Goal: Task Accomplishment & Management: Use online tool/utility

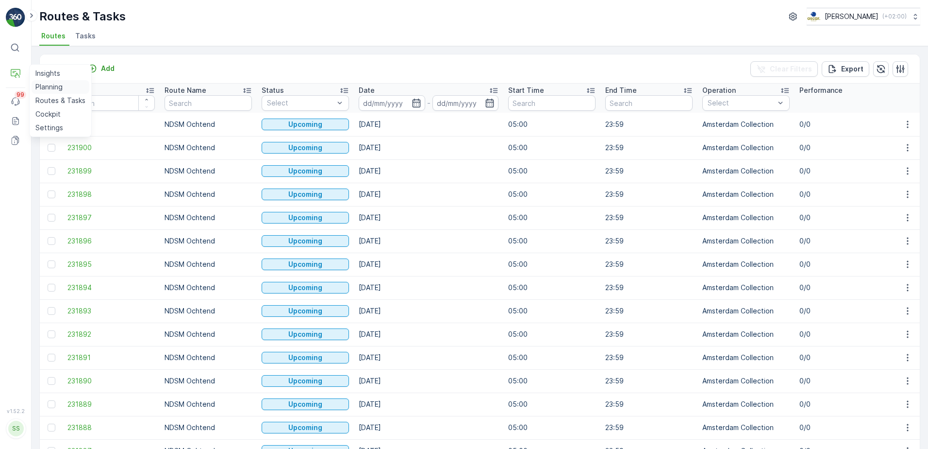
click at [45, 87] on p "Planning" at bounding box center [48, 87] width 27 height 10
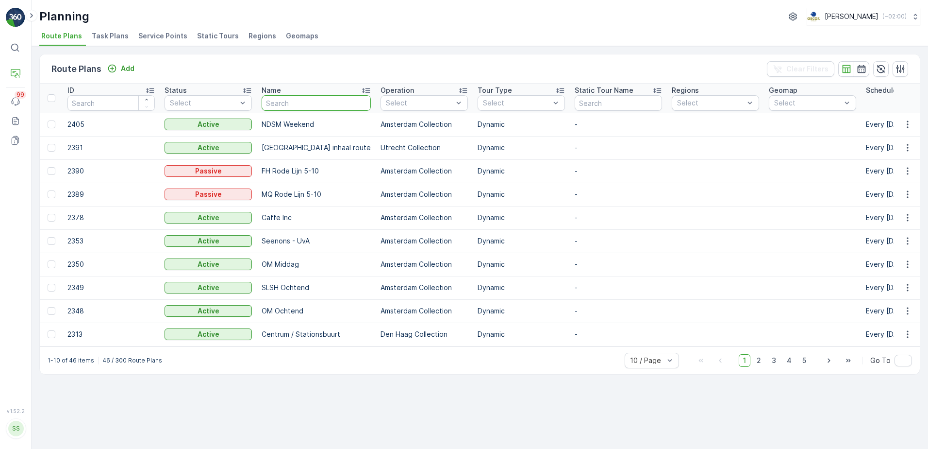
click at [291, 100] on input "text" at bounding box center [316, 103] width 109 height 16
click at [160, 39] on span "Service Points" at bounding box center [162, 36] width 49 height 10
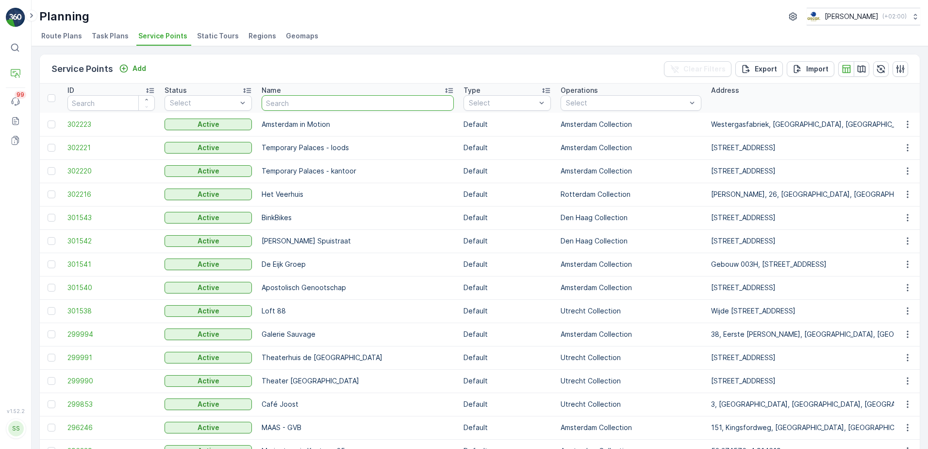
click at [292, 107] on input "text" at bounding box center [358, 103] width 192 height 16
type input "lo"
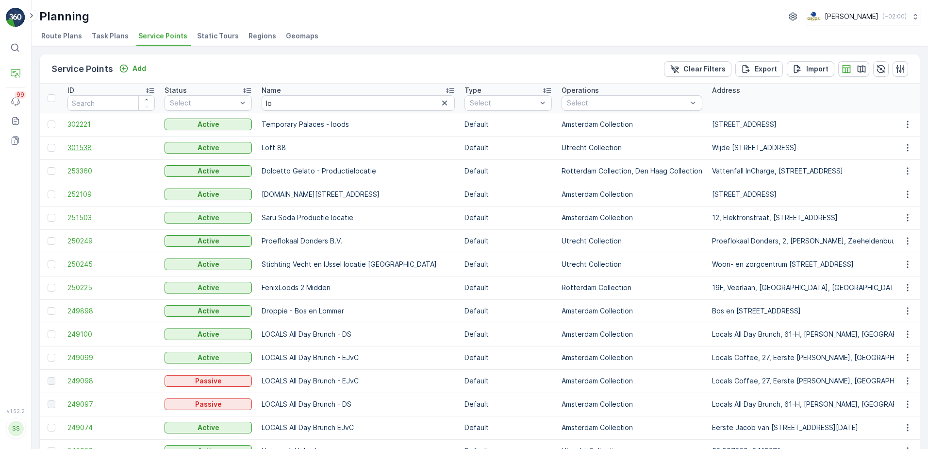
click at [76, 146] on span "301538" at bounding box center [110, 148] width 87 height 10
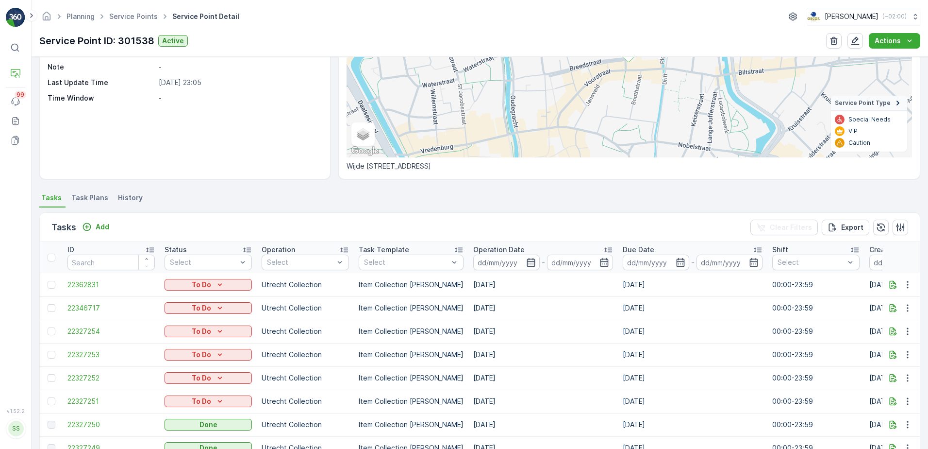
scroll to position [146, 0]
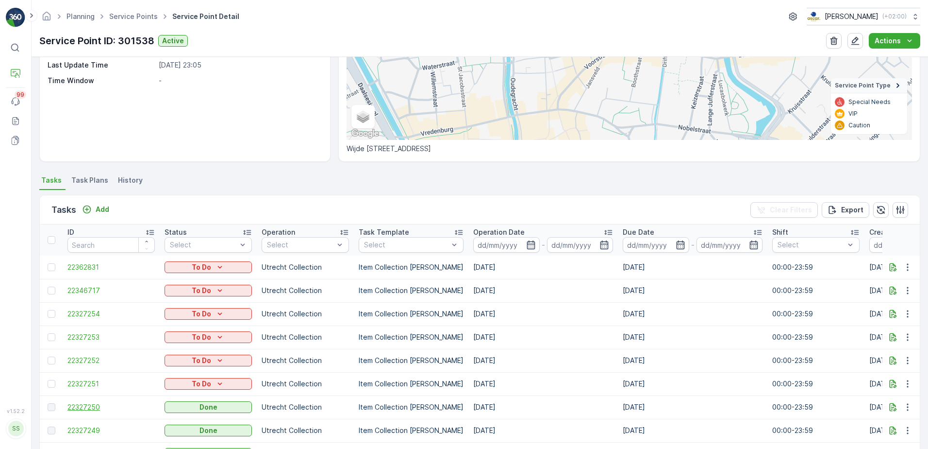
click at [96, 405] on span "22327250" at bounding box center [110, 407] width 87 height 10
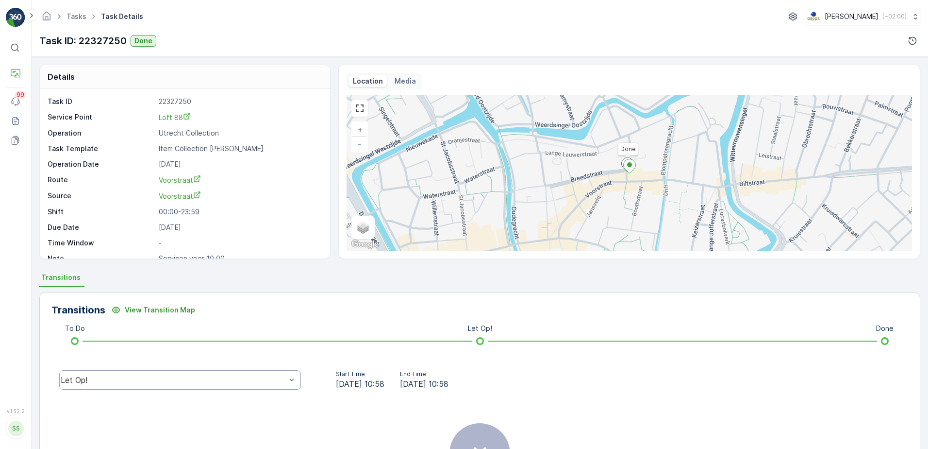
scroll to position [49, 0]
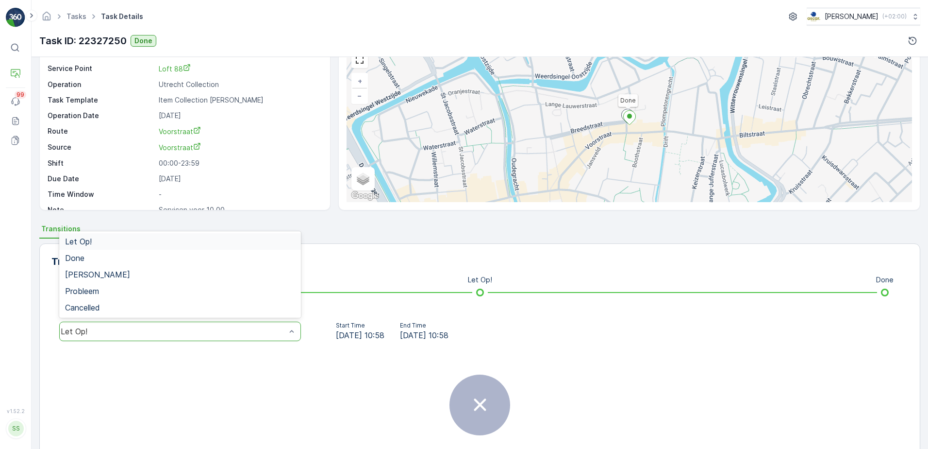
click at [261, 326] on div "Let Op!" at bounding box center [180, 330] width 242 height 19
click at [165, 252] on div "Done" at bounding box center [180, 258] width 242 height 17
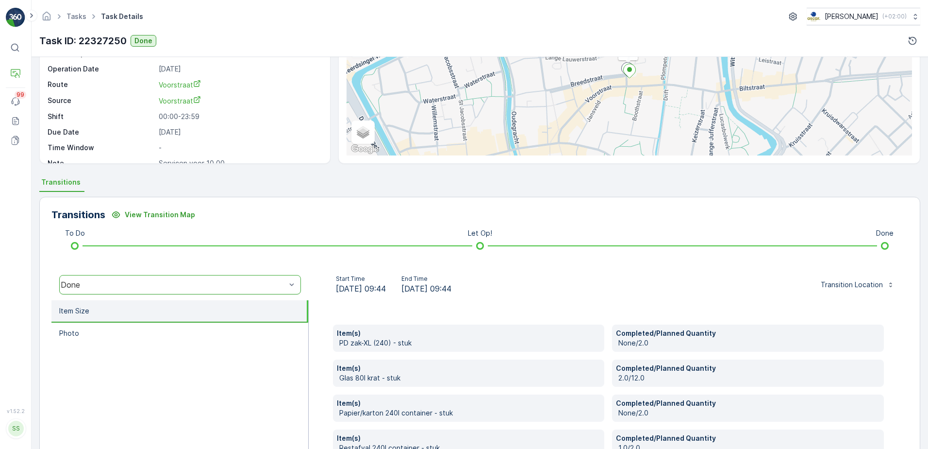
scroll to position [0, 0]
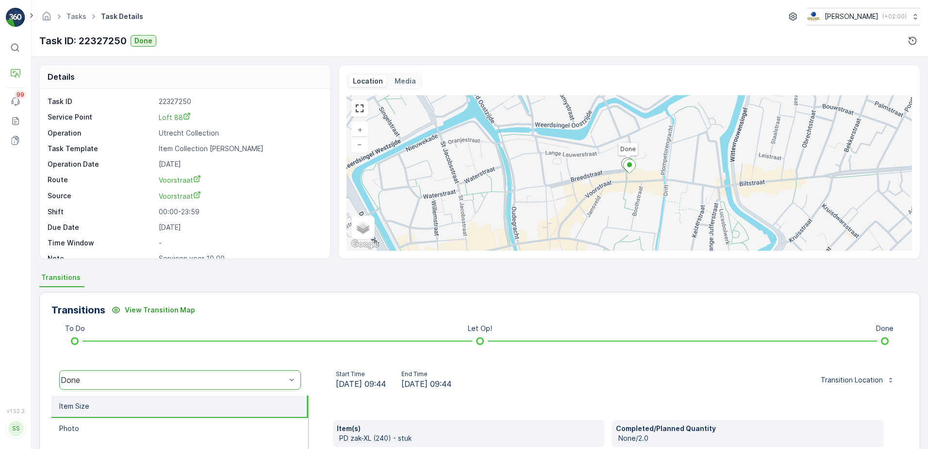
click at [435, 278] on ul "Transitions" at bounding box center [479, 278] width 881 height 17
click at [80, 15] on link "Tasks" at bounding box center [77, 16] width 20 height 8
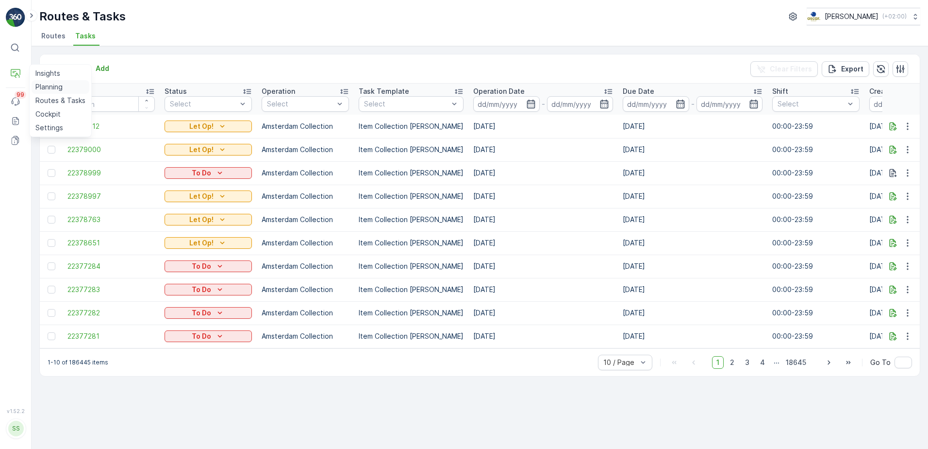
click at [46, 85] on p "Planning" at bounding box center [48, 87] width 27 height 10
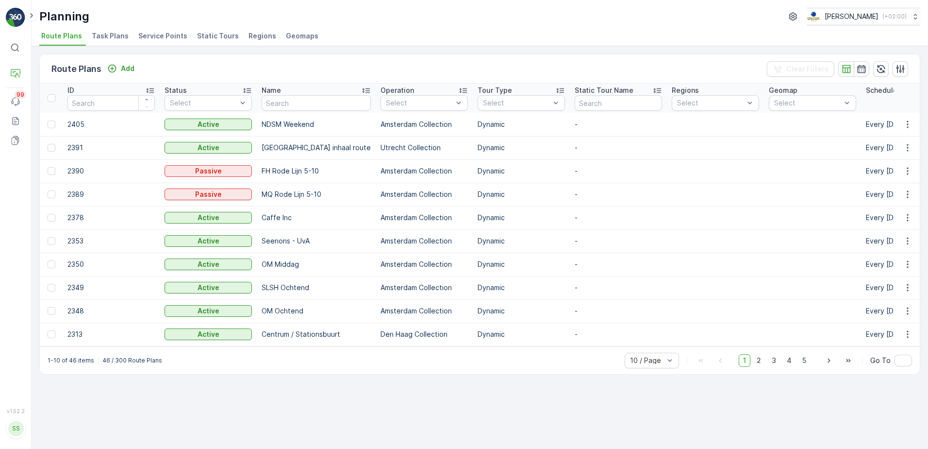
click at [121, 39] on span "Task Plans" at bounding box center [110, 36] width 37 height 10
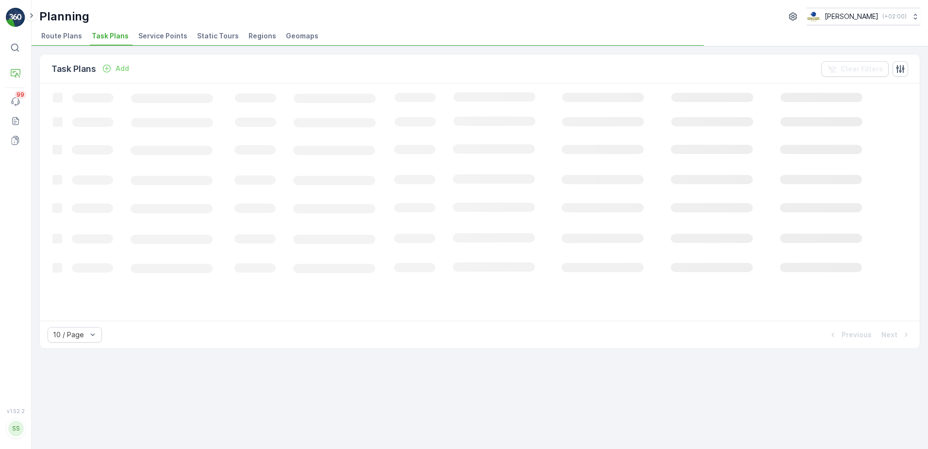
click at [147, 34] on span "Service Points" at bounding box center [162, 36] width 49 height 10
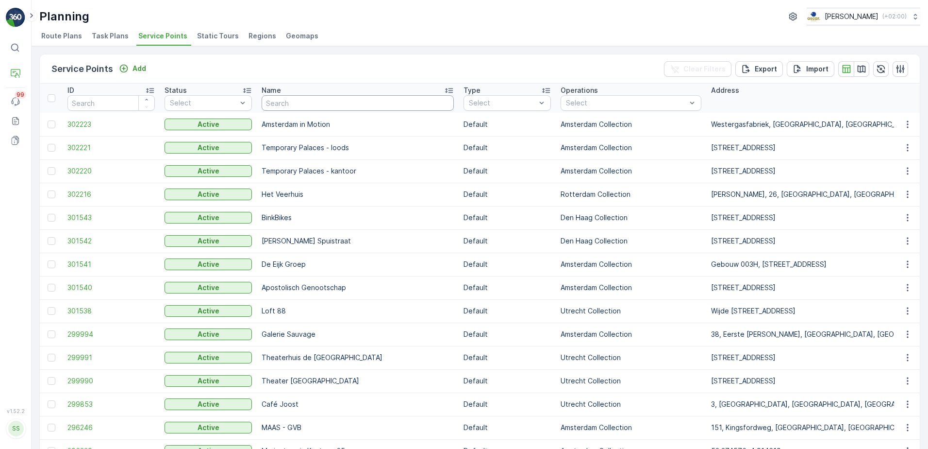
click at [289, 100] on input "text" at bounding box center [358, 103] width 192 height 16
type input "loft"
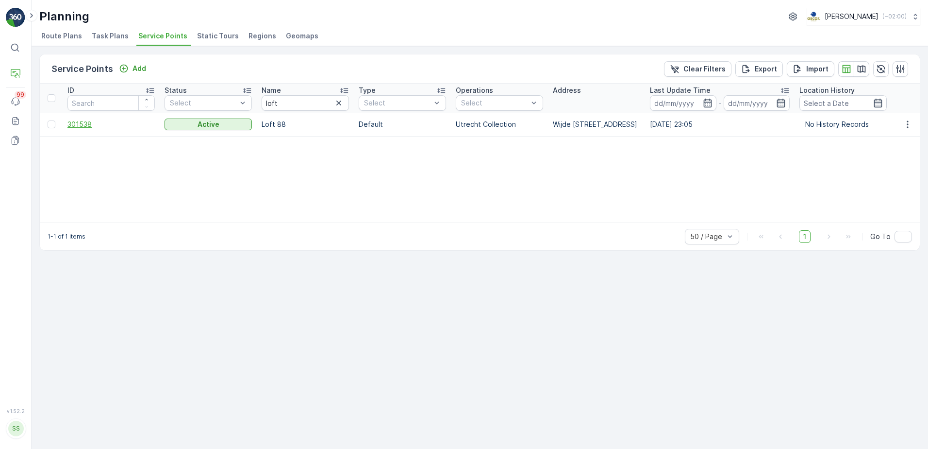
click at [83, 126] on span "301538" at bounding box center [110, 124] width 87 height 10
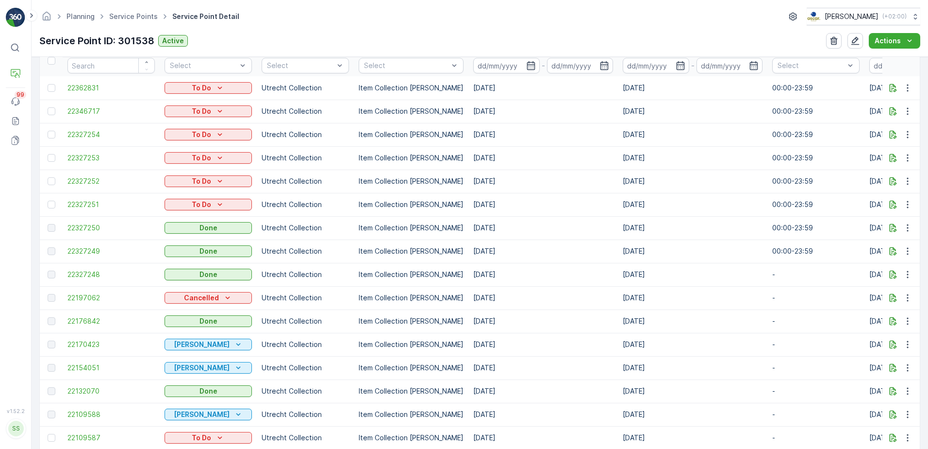
scroll to position [340, 0]
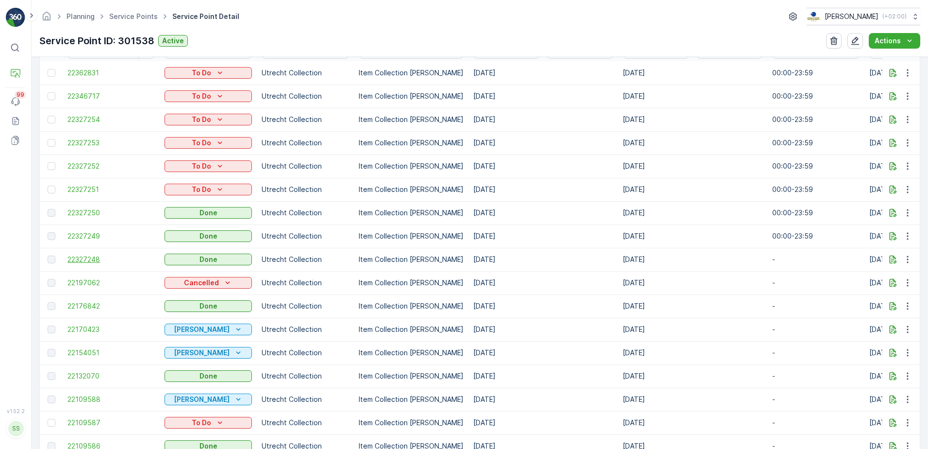
click at [88, 257] on span "22327248" at bounding box center [110, 259] width 87 height 10
click at [91, 211] on span "22327250" at bounding box center [110, 213] width 87 height 10
click at [100, 209] on span "22327250" at bounding box center [110, 213] width 87 height 10
click at [86, 212] on span "22327250" at bounding box center [110, 213] width 87 height 10
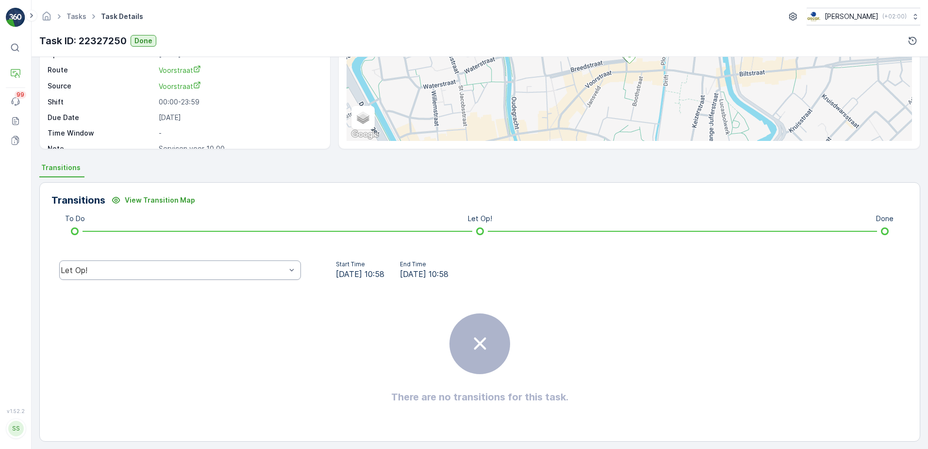
scroll to position [115, 0]
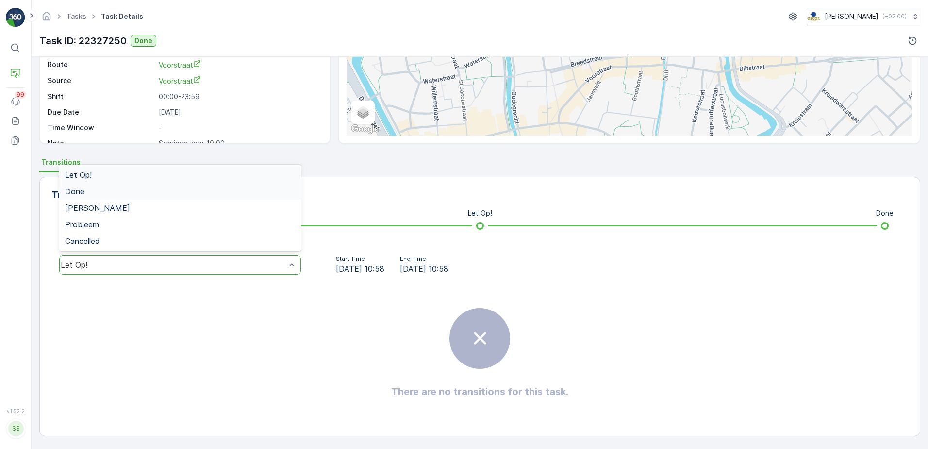
click at [74, 195] on span "Done" at bounding box center [74, 191] width 19 height 9
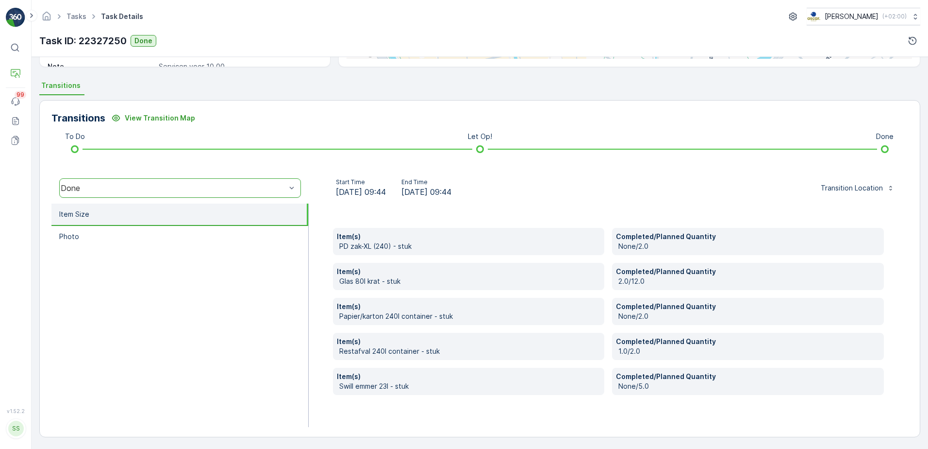
scroll to position [193, 0]
drag, startPoint x: 652, startPoint y: 278, endPoint x: 595, endPoint y: 276, distance: 57.3
click at [595, 276] on div "Item(s) PD zak-XL (240) - stuk Completed/Planned Quantity None/2.0 Item(s) Glas…" at bounding box center [608, 310] width 551 height 167
drag, startPoint x: 595, startPoint y: 276, endPoint x: 597, endPoint y: 286, distance: 10.9
click at [597, 286] on div "Item(s) Glas 80l krat - stuk" at bounding box center [469, 275] width 272 height 27
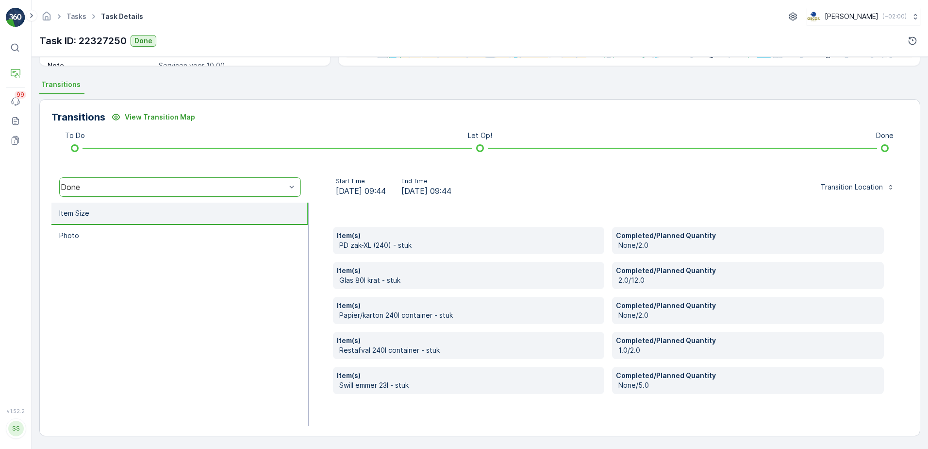
drag, startPoint x: 668, startPoint y: 282, endPoint x: 641, endPoint y: 284, distance: 26.8
click at [641, 284] on p "2.0/12.0" at bounding box center [749, 280] width 262 height 10
drag, startPoint x: 649, startPoint y: 352, endPoint x: 577, endPoint y: 355, distance: 71.9
click at [577, 355] on div "Item(s) PD zak-XL (240) - stuk Completed/Planned Quantity None/2.0 Item(s) Glas…" at bounding box center [608, 310] width 551 height 167
drag, startPoint x: 577, startPoint y: 355, endPoint x: 551, endPoint y: 354, distance: 25.7
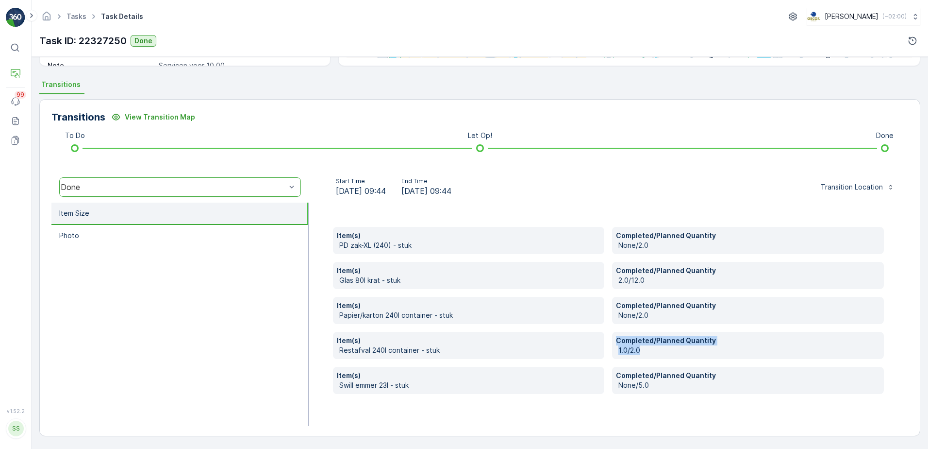
click at [551, 354] on p "Restafval 240l container - stuk" at bounding box center [470, 350] width 262 height 10
click at [660, 346] on p "1.0/2.0" at bounding box center [749, 350] width 262 height 10
click at [531, 321] on div "Item(s) Papier/karton 240l container - stuk" at bounding box center [469, 310] width 272 height 27
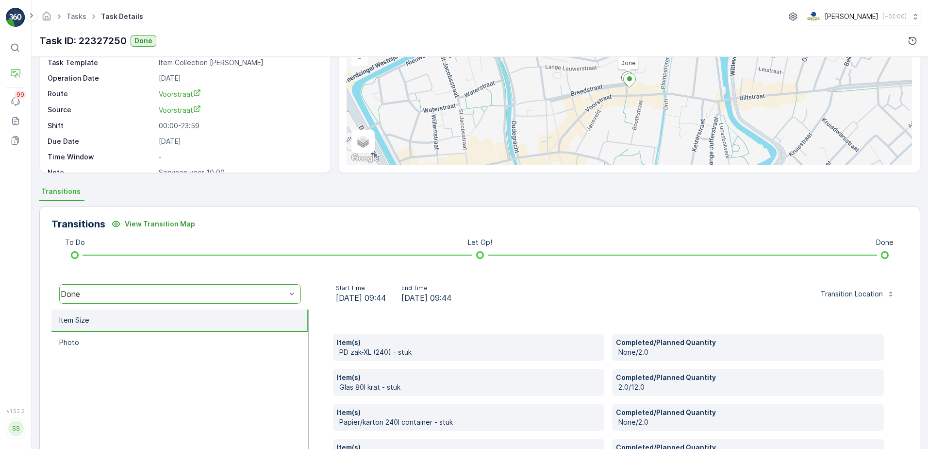
scroll to position [0, 0]
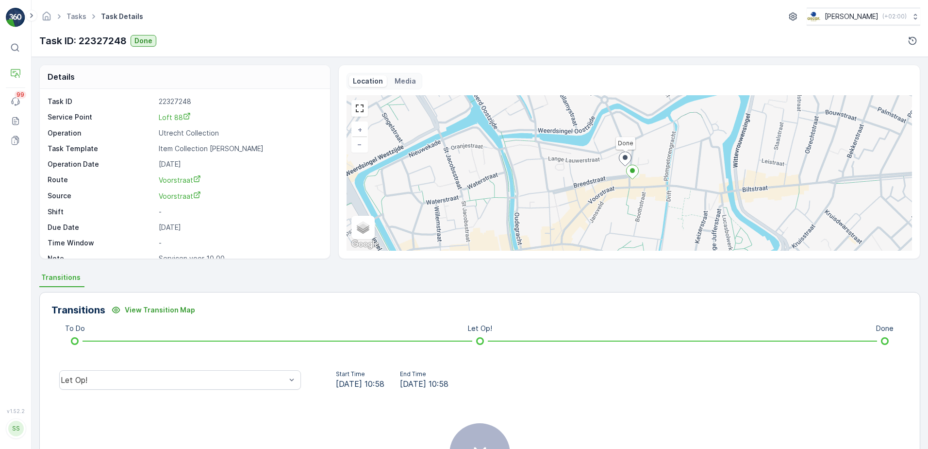
scroll to position [97, 0]
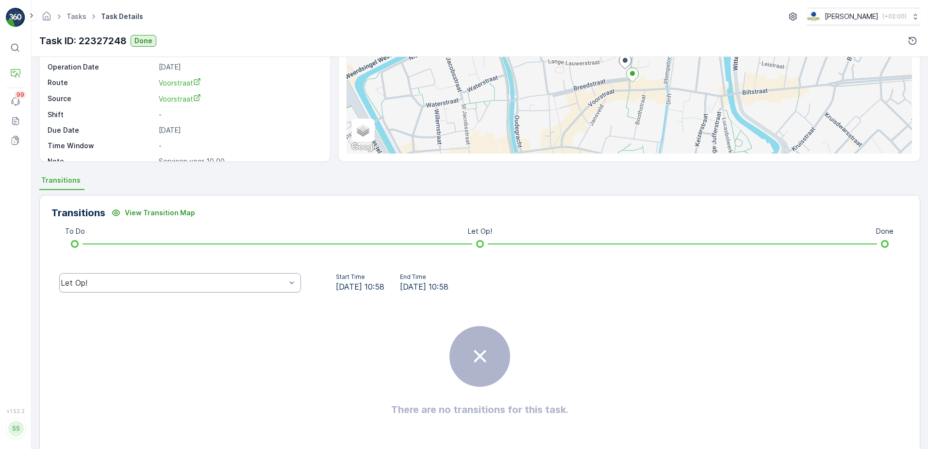
click at [252, 288] on div "Let Op!" at bounding box center [180, 282] width 242 height 19
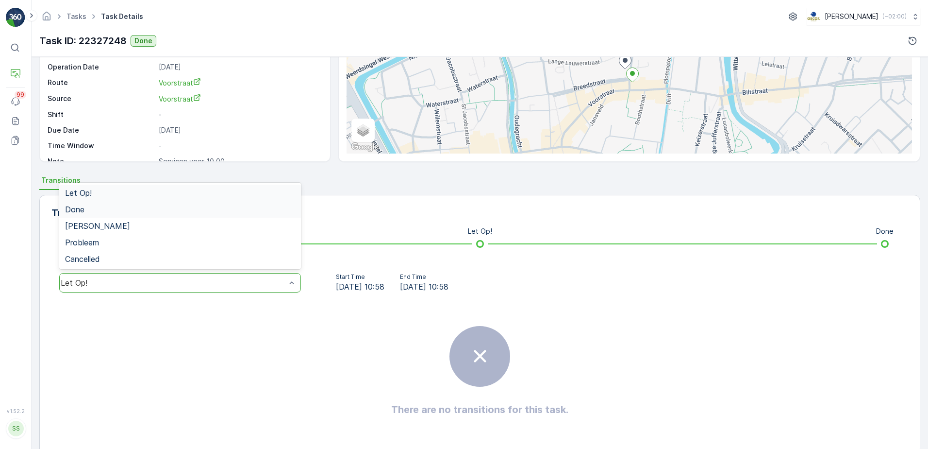
click at [77, 211] on span "Done" at bounding box center [74, 209] width 19 height 9
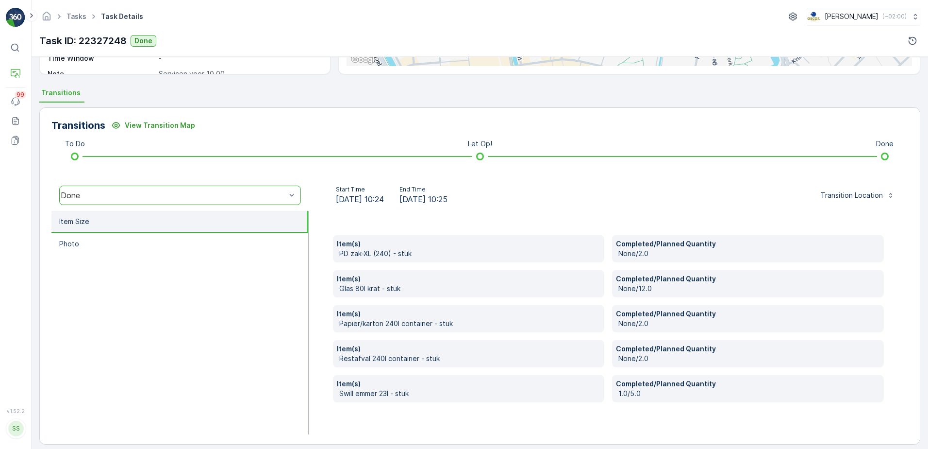
scroll to position [193, 0]
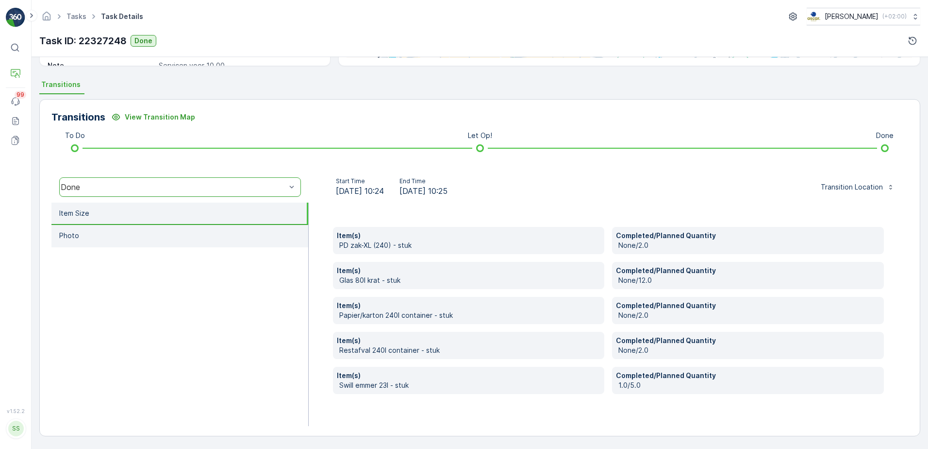
click at [109, 242] on li "Photo" at bounding box center [179, 236] width 257 height 22
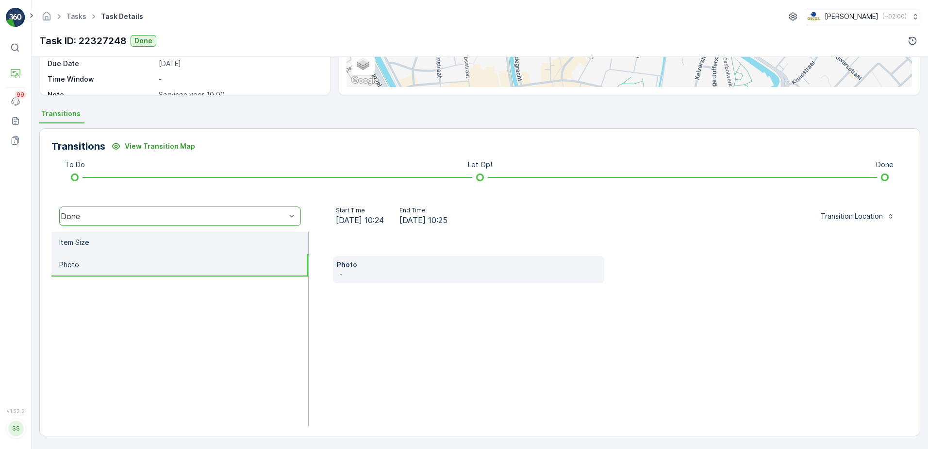
click at [219, 246] on li "Item Size" at bounding box center [179, 243] width 257 height 22
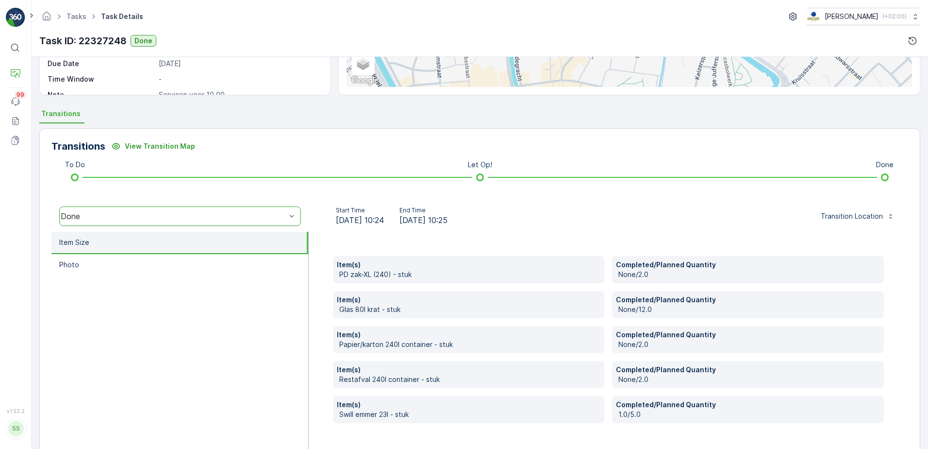
click at [716, 224] on div "Start Time 11.10.2025 10:24 End Time 11.10.2025 10:25 Transition Location" at bounding box center [609, 215] width 584 height 19
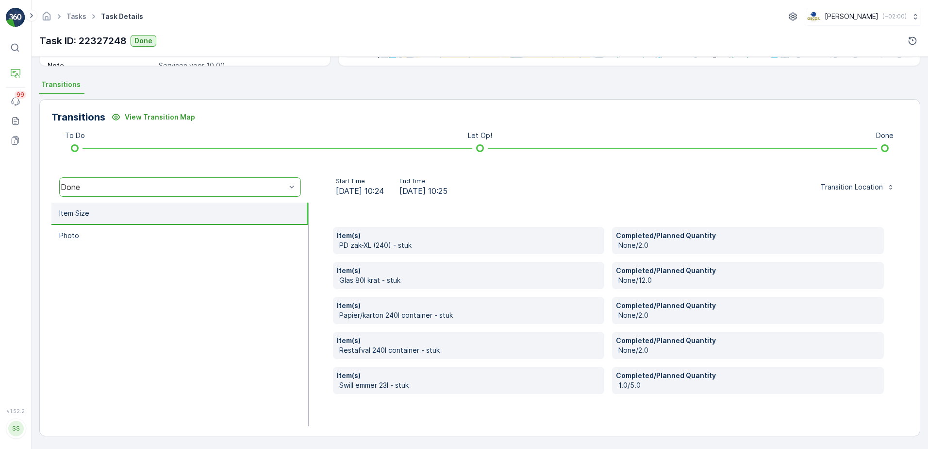
scroll to position [0, 0]
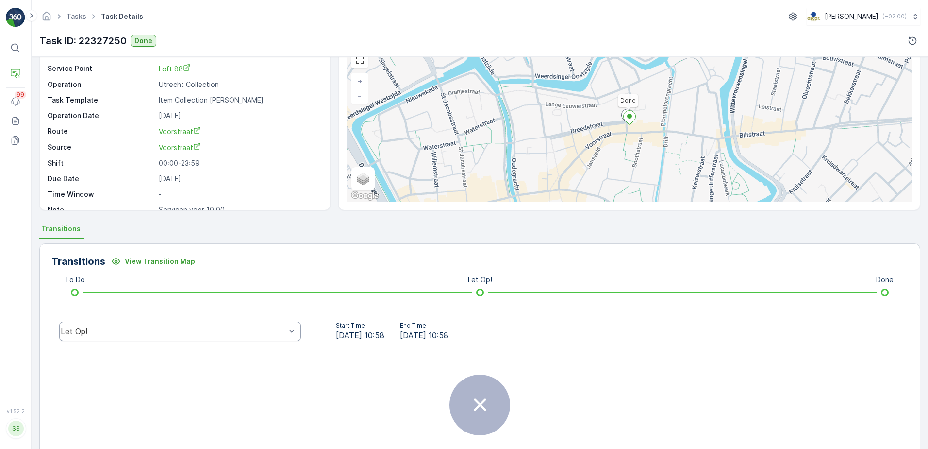
scroll to position [115, 0]
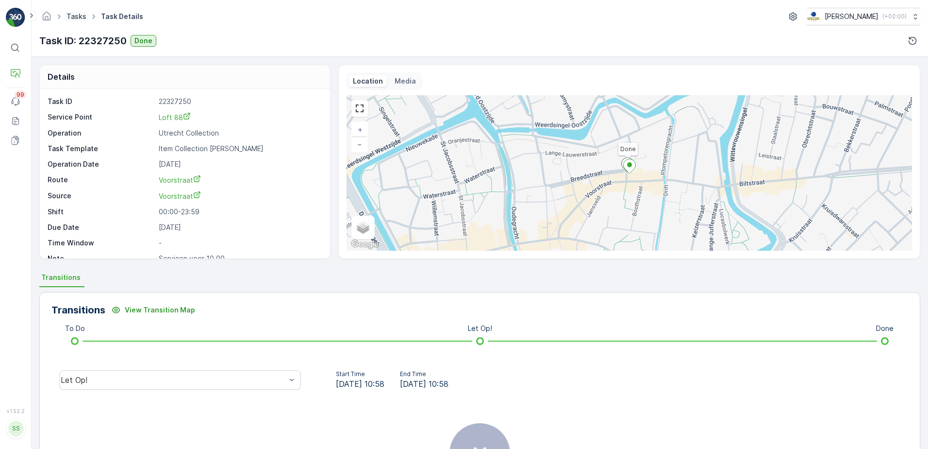
click at [74, 16] on link "Tasks" at bounding box center [77, 16] width 20 height 8
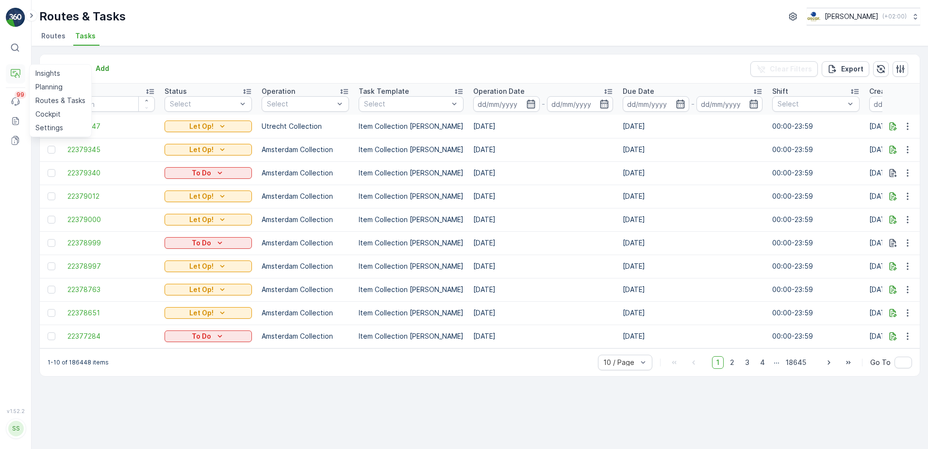
click at [15, 73] on icon at bounding box center [16, 74] width 10 height 10
click at [44, 87] on p "Planning" at bounding box center [48, 87] width 27 height 10
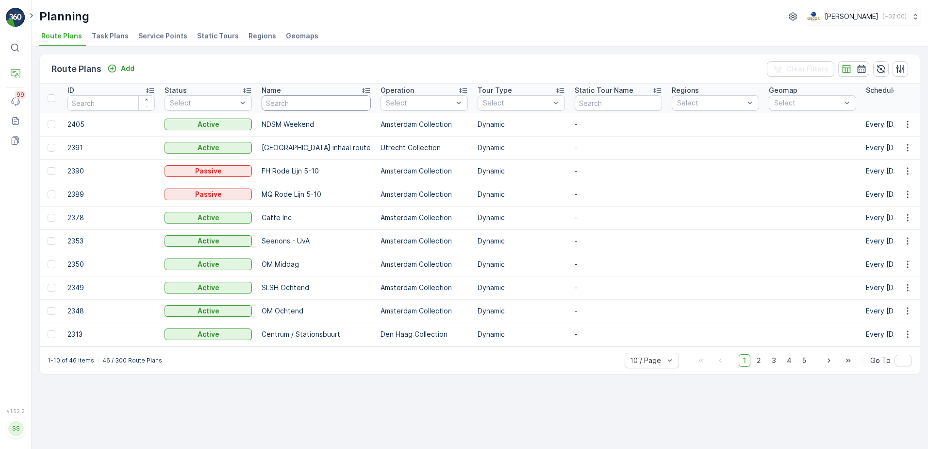
click at [305, 102] on input "text" at bounding box center [316, 103] width 109 height 16
click at [171, 41] on li "Service Points" at bounding box center [163, 37] width 55 height 17
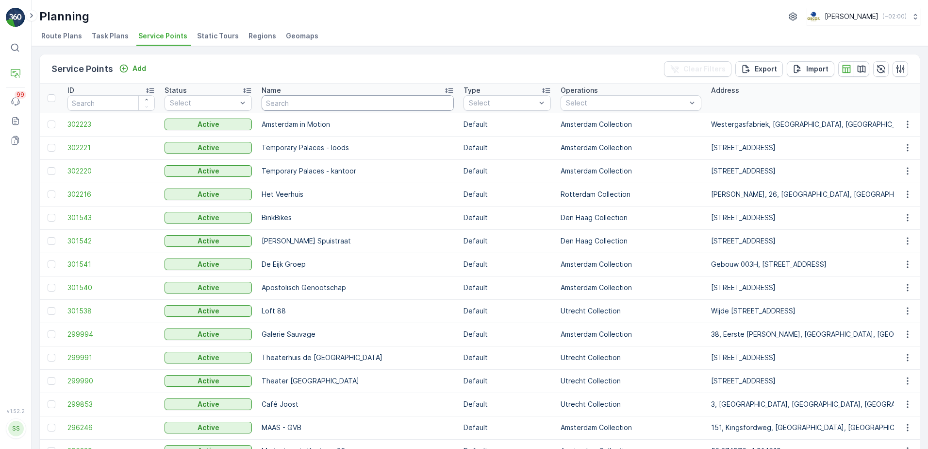
click at [272, 107] on input "text" at bounding box center [358, 103] width 192 height 16
type input "gemee"
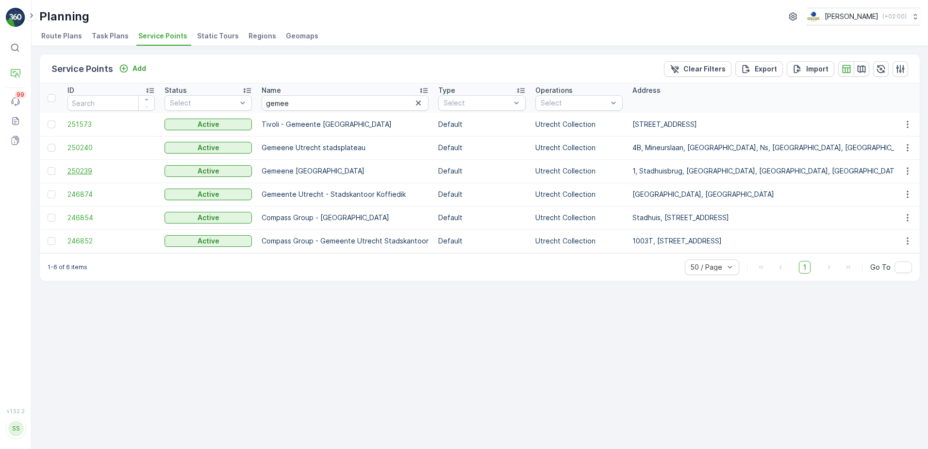
click at [73, 167] on span "250239" at bounding box center [110, 171] width 87 height 10
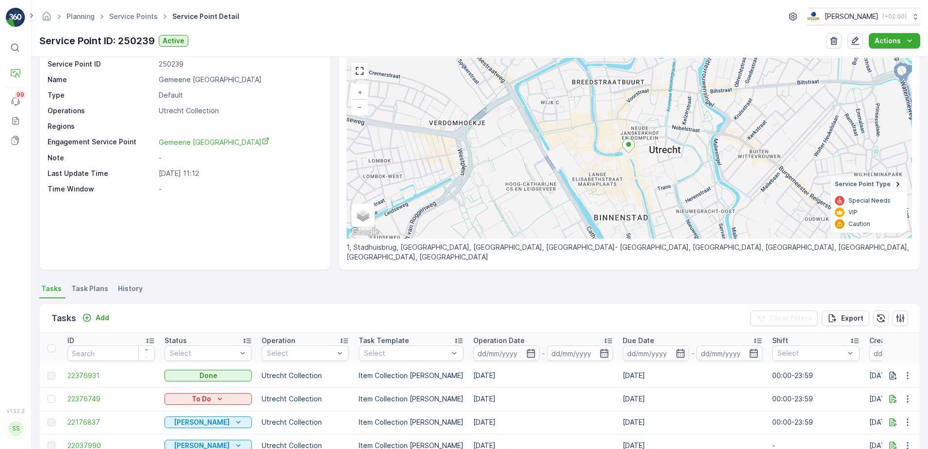
scroll to position [146, 0]
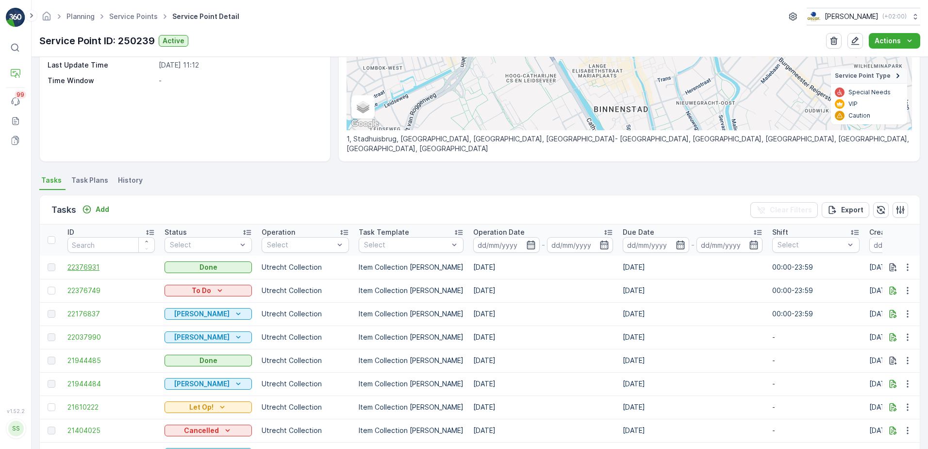
click at [90, 266] on span "22376931" at bounding box center [110, 267] width 87 height 10
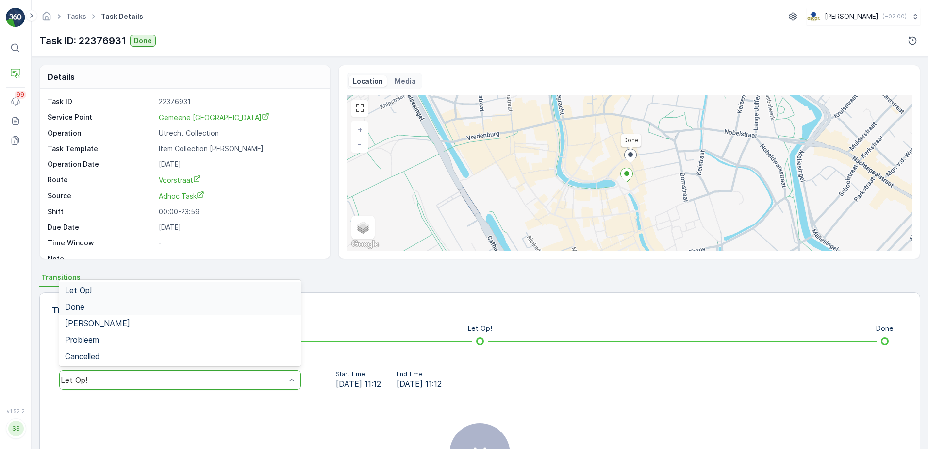
click at [153, 310] on div "Done" at bounding box center [180, 306] width 230 height 9
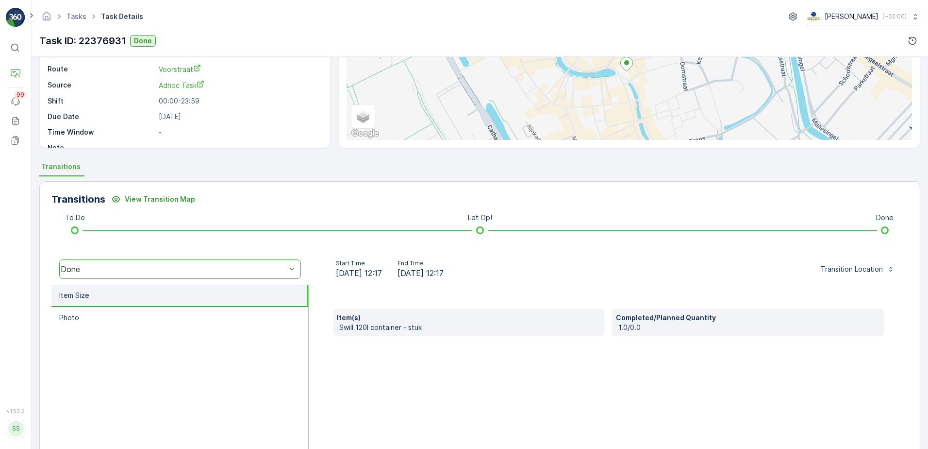
scroll to position [146, 0]
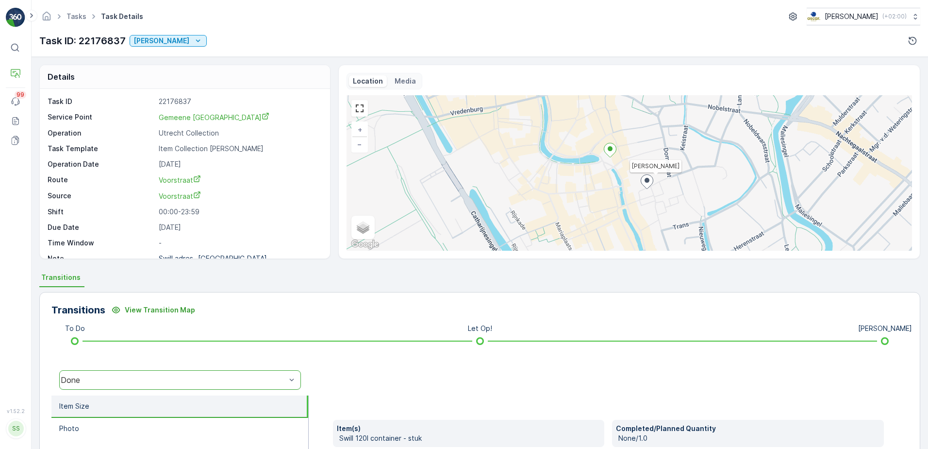
scroll to position [13, 0]
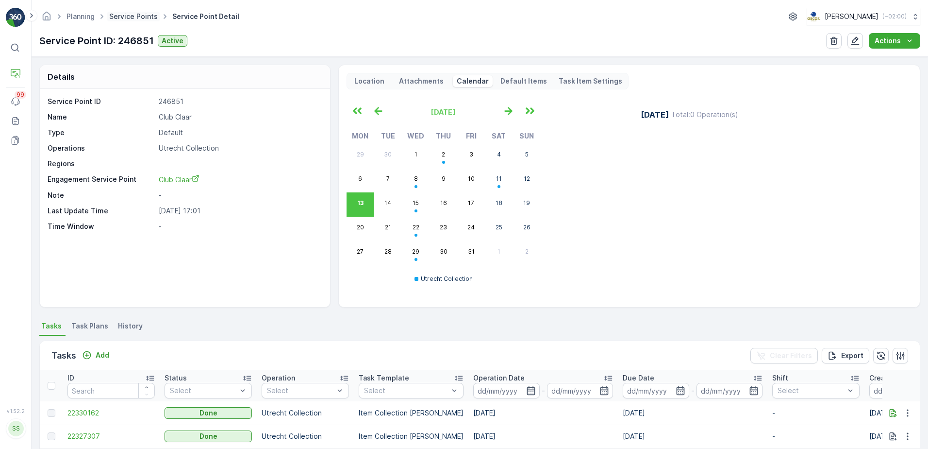
click at [140, 14] on link "Service Points" at bounding box center [133, 16] width 49 height 8
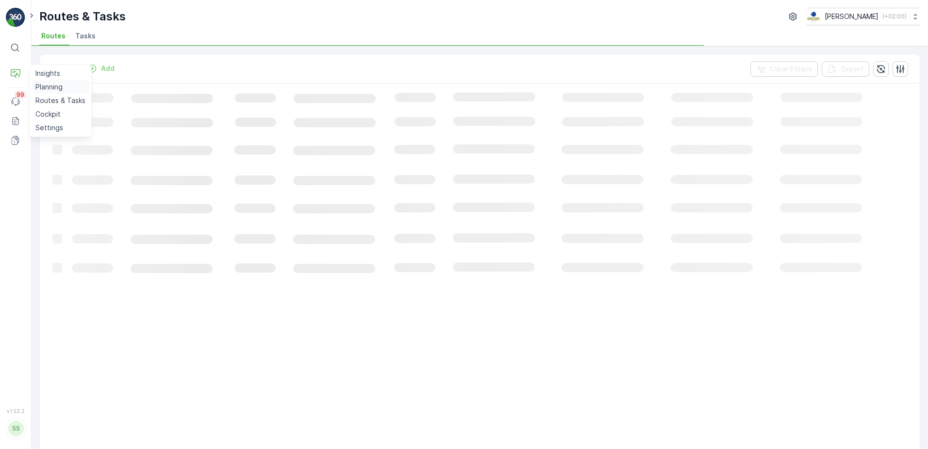
click at [56, 86] on p "Planning" at bounding box center [48, 87] width 27 height 10
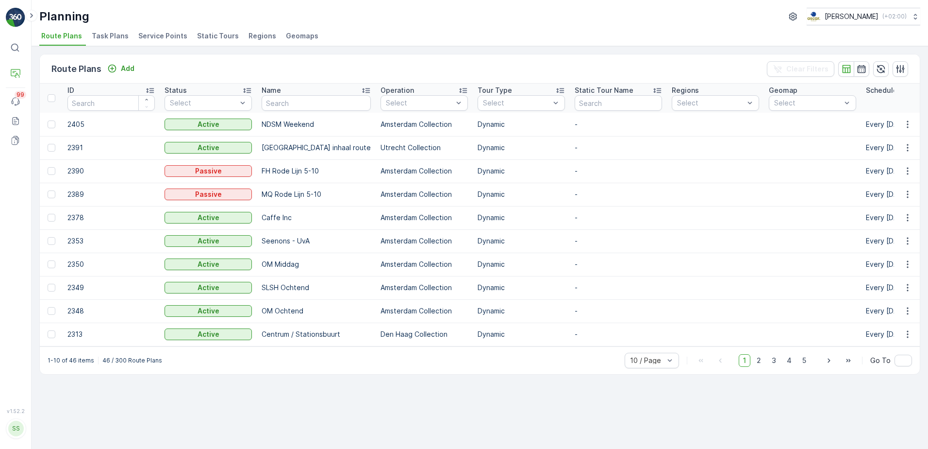
click at [149, 36] on span "Service Points" at bounding box center [162, 36] width 49 height 10
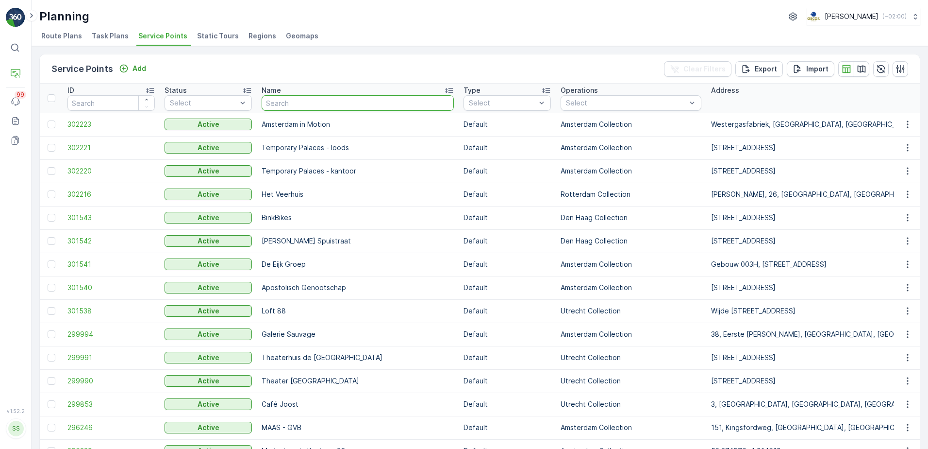
click at [294, 108] on input "text" at bounding box center [358, 103] width 192 height 16
type input "com"
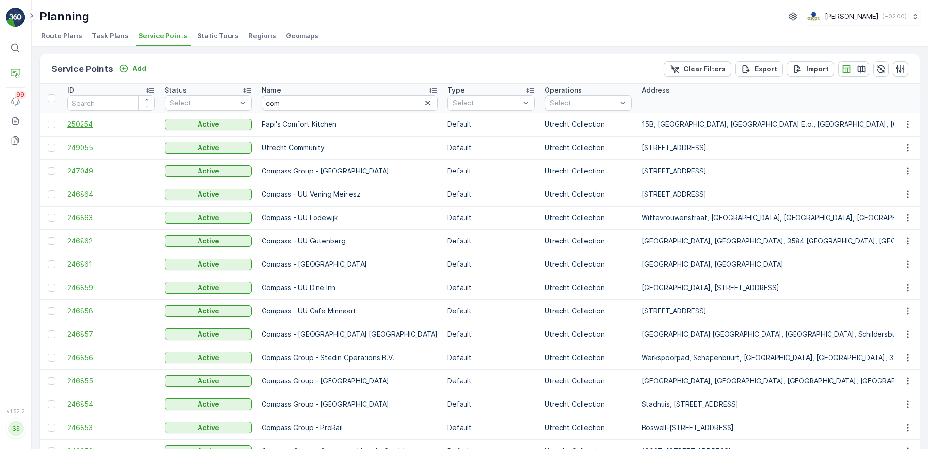
click at [86, 125] on span "250254" at bounding box center [110, 124] width 87 height 10
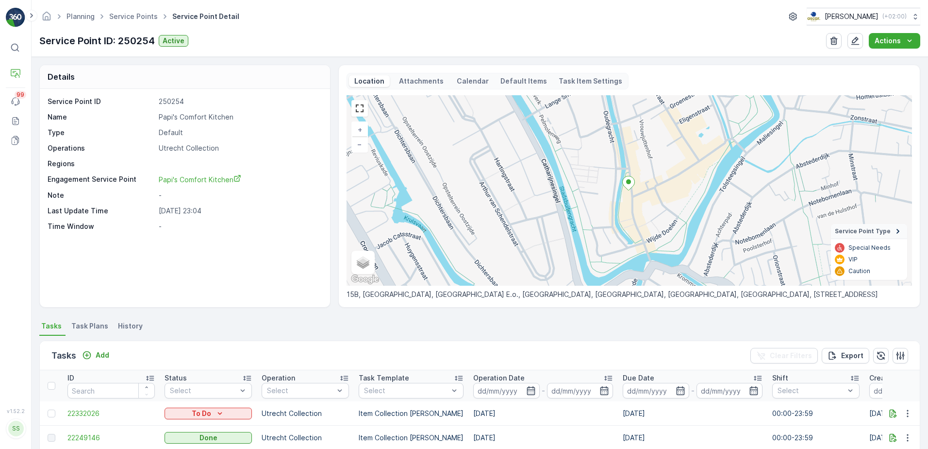
scroll to position [149, 0]
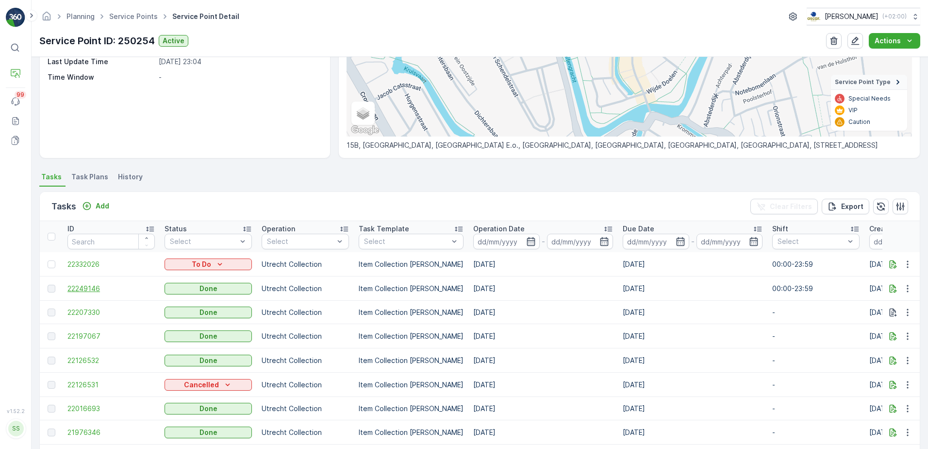
click at [90, 291] on span "22249146" at bounding box center [110, 288] width 87 height 10
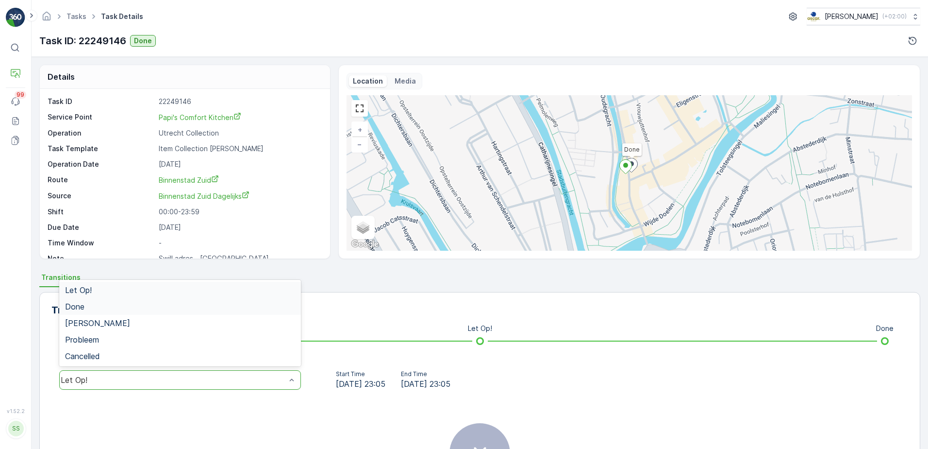
click at [154, 313] on div "Done" at bounding box center [180, 306] width 242 height 17
